Goal: Task Accomplishment & Management: Complete application form

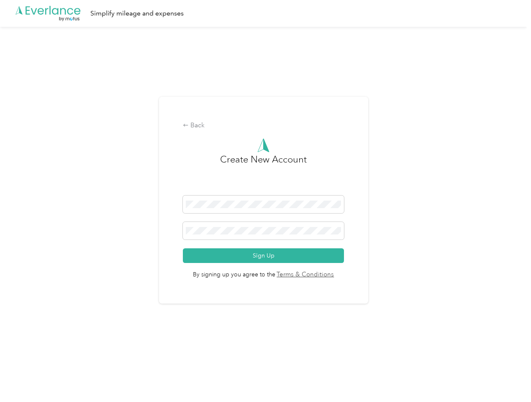
click at [265, 190] on h3 "Create New Account" at bounding box center [263, 173] width 87 height 43
click at [265, 13] on div ".cls-1 { fill: #00adee; } .cls-2 { fill: #fff; } .cls-3 { fill: #707372; } .cls…" at bounding box center [263, 13] width 527 height 27
click at [265, 126] on div "Back" at bounding box center [263, 126] width 161 height 10
click at [265, 255] on button "Sign Up" at bounding box center [263, 255] width 161 height 15
